Goal: Information Seeking & Learning: Understand process/instructions

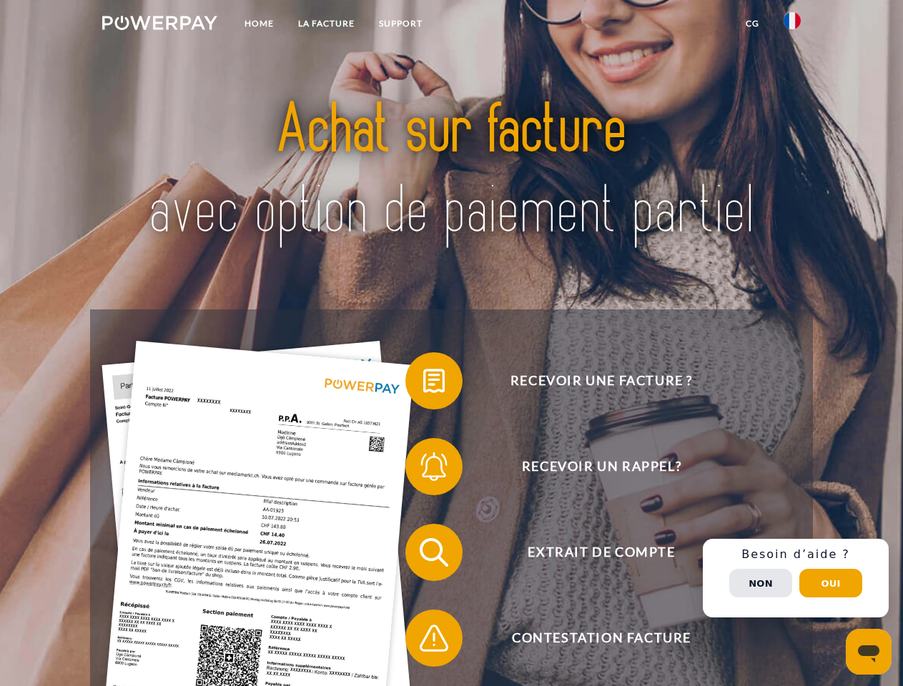
click at [159, 25] on img at bounding box center [159, 23] width 115 height 14
click at [792, 25] on img at bounding box center [791, 20] width 17 height 17
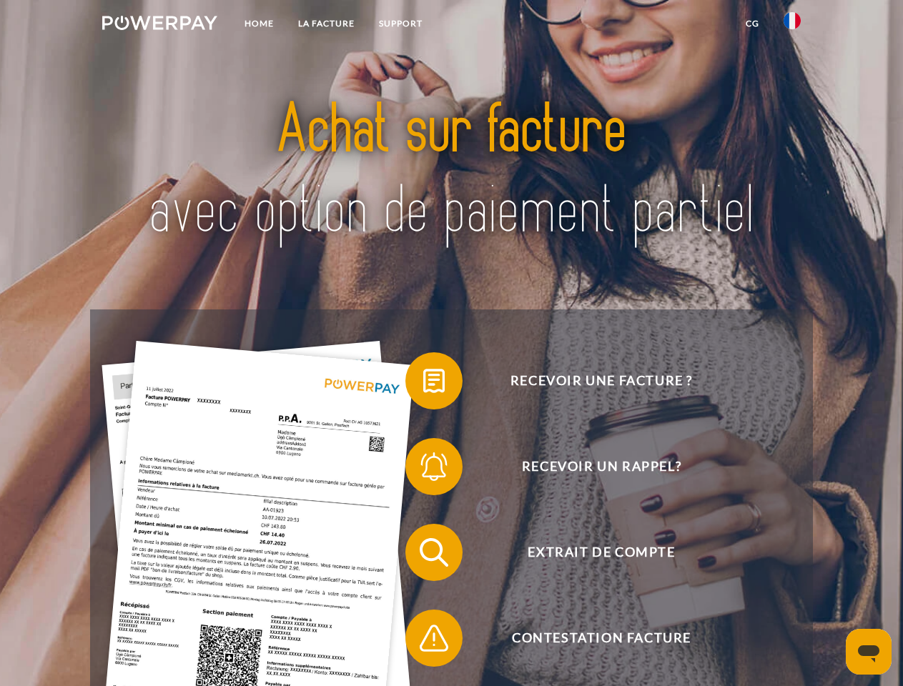
click at [752, 24] on link "CG" at bounding box center [752, 24] width 38 height 26
click at [423, 384] on span at bounding box center [412, 380] width 71 height 71
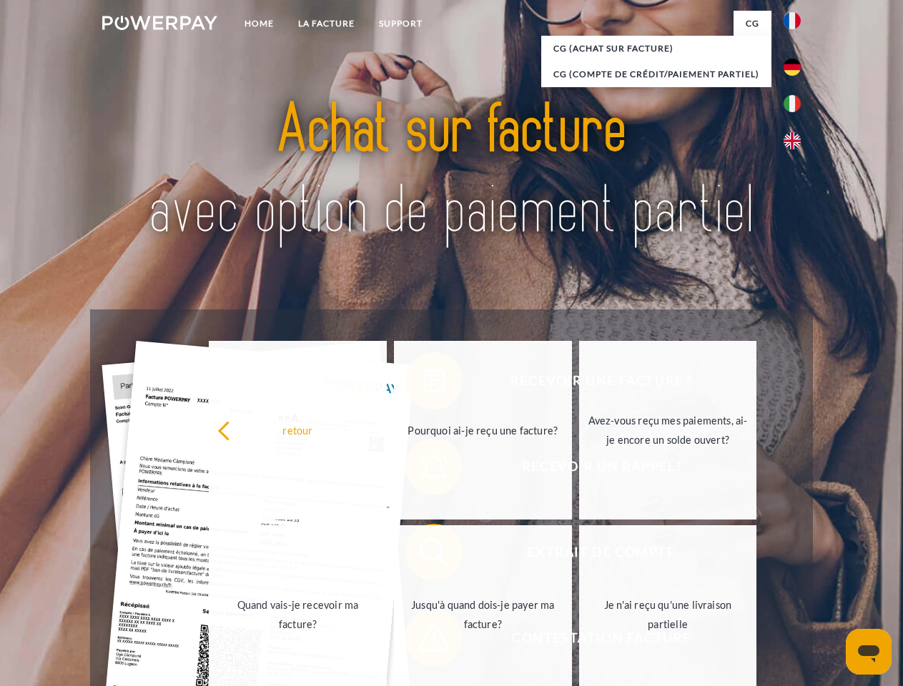
click at [387, 555] on link "Quand vais-je recevoir ma facture?" at bounding box center [298, 614] width 178 height 179
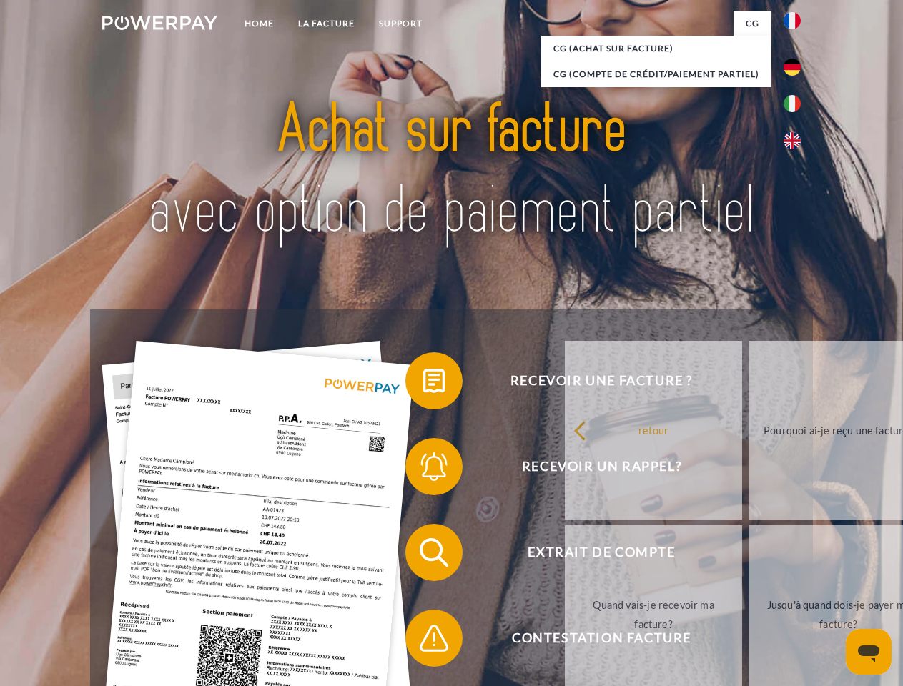
click at [423, 641] on span at bounding box center [412, 638] width 71 height 71
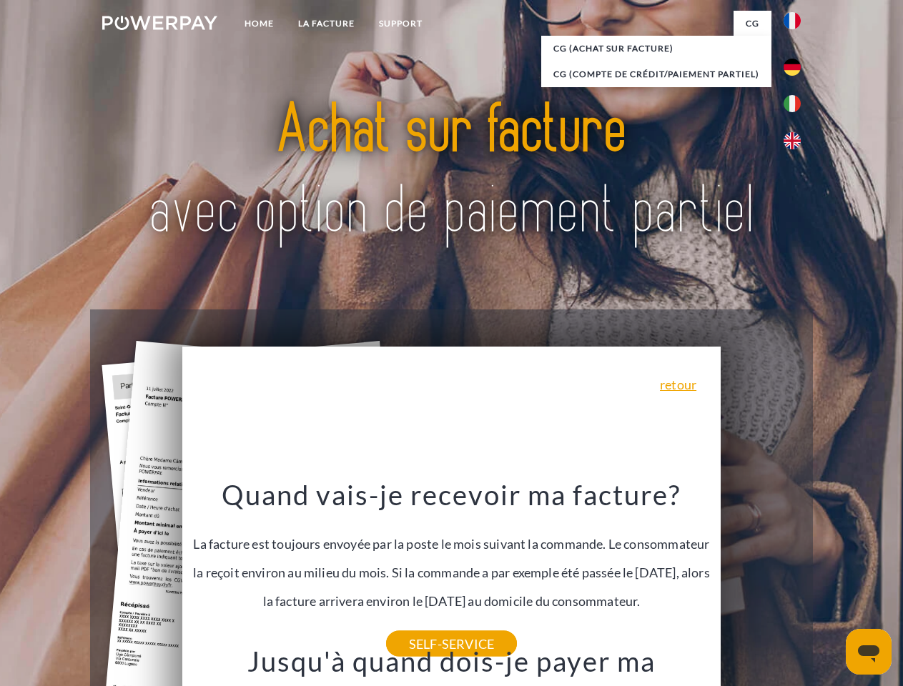
click at [761, 581] on span "Extrait de compte" at bounding box center [601, 552] width 350 height 57
click at [831, 583] on header "Home LA FACTURE Support" at bounding box center [451, 493] width 903 height 987
